Goal: Find specific page/section: Find specific page/section

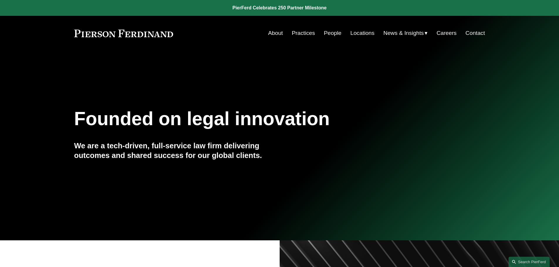
click at [333, 32] on link "People" at bounding box center [333, 33] width 18 height 11
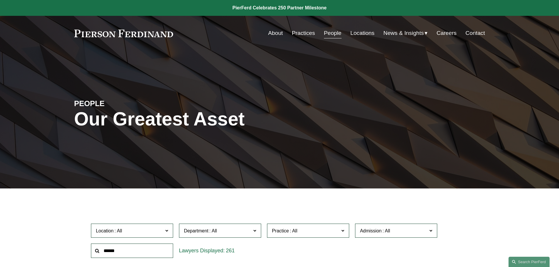
click at [166, 227] on span at bounding box center [166, 231] width 3 height 8
click at [0, 0] on link "[GEOGRAPHIC_DATA]" at bounding box center [0, 0] width 0 height 0
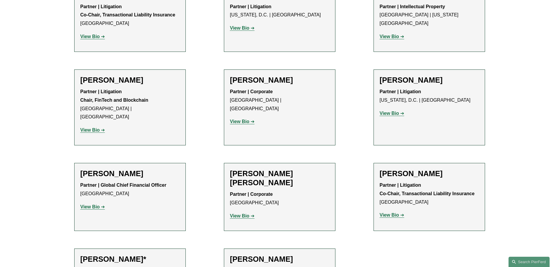
scroll to position [382, 0]
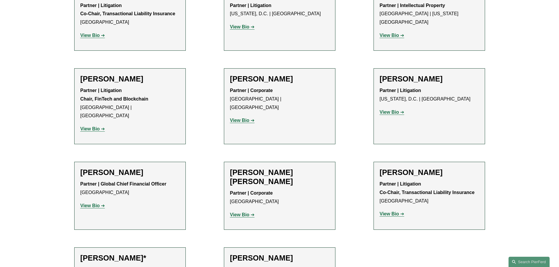
click at [92, 203] on strong "View Bio" at bounding box center [89, 205] width 19 height 5
click at [94, 203] on strong "View Bio" at bounding box center [89, 205] width 19 height 5
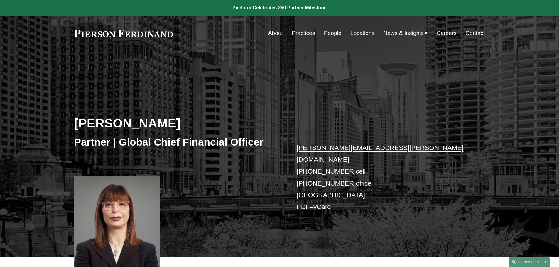
click at [332, 30] on link "People" at bounding box center [333, 33] width 18 height 11
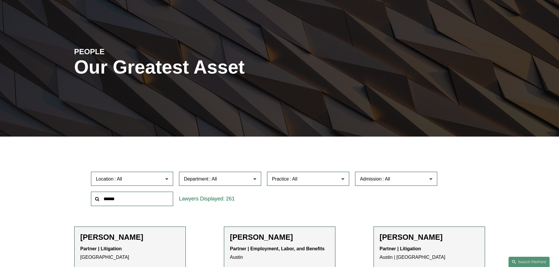
scroll to position [88, 0]
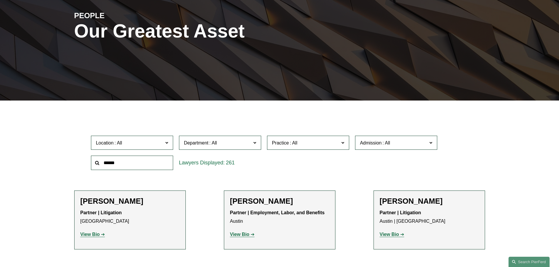
click at [121, 156] on input "text" at bounding box center [132, 163] width 82 height 14
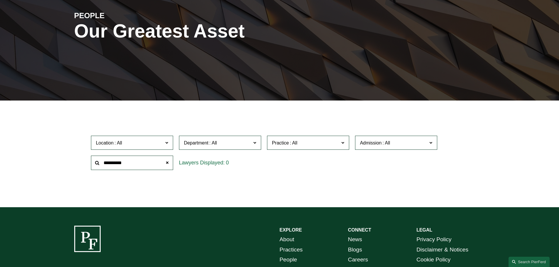
type input "**********"
